Goal: Information Seeking & Learning: Learn about a topic

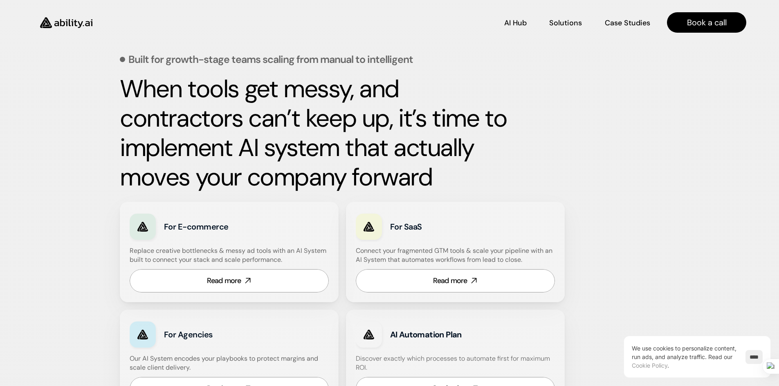
scroll to position [327, 0]
click at [570, 29] on p "Solutions" at bounding box center [565, 34] width 33 height 10
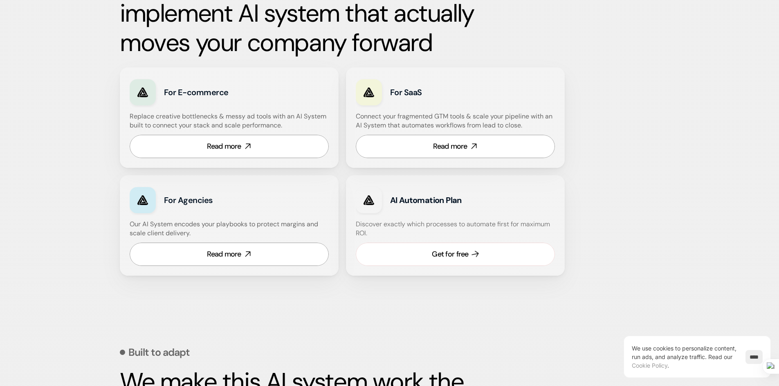
scroll to position [462, 0]
click at [430, 257] on link "Get for free" at bounding box center [455, 253] width 199 height 23
click at [244, 152] on link "Read more" at bounding box center [229, 146] width 199 height 23
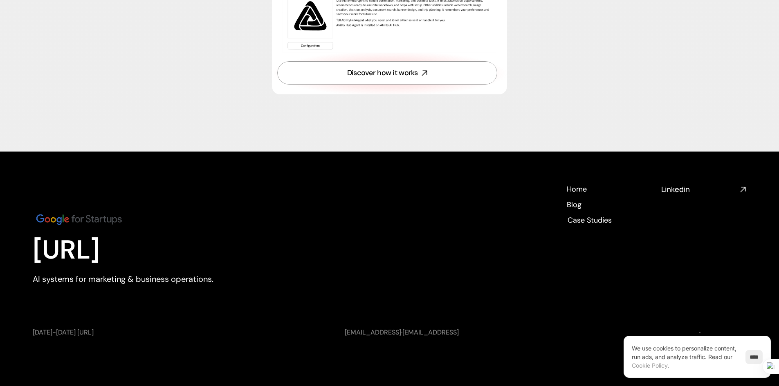
scroll to position [2962, 0]
